Goal: Task Accomplishment & Management: Complete application form

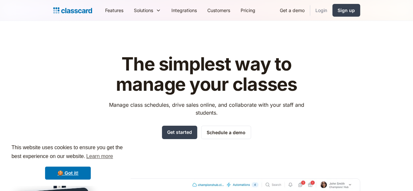
click at [332, 11] on link "Login" at bounding box center [321, 10] width 22 height 15
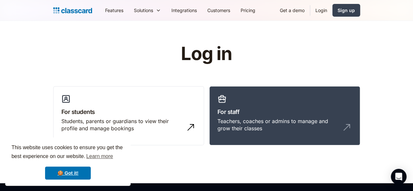
click at [332, 12] on link "Login" at bounding box center [321, 10] width 22 height 15
click at [360, 6] on link "Sign up" at bounding box center [346, 10] width 28 height 13
